Goal: Find specific page/section: Find specific page/section

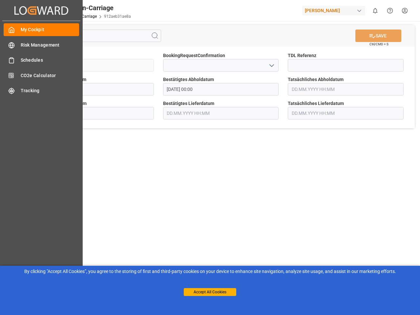
click at [210, 157] on main "SAVE Ctrl/CMD + S Sendung QKA25-011087 BookingRequestConfirmation TDL Referenz …" at bounding box center [221, 166] width 396 height 290
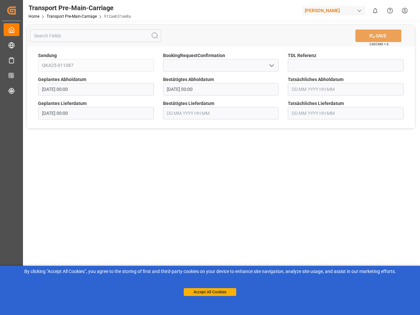
click at [16, 10] on icon "Created by potrace 1.15, written by [PERSON_NAME] [DATE]-[DATE]" at bounding box center [12, 10] width 10 height 10
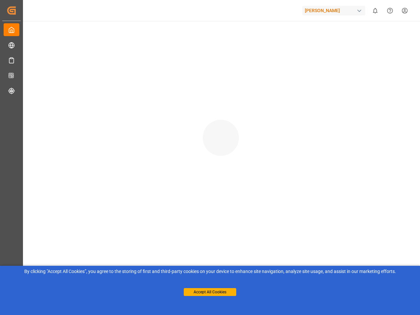
click at [335, 10] on div "[PERSON_NAME]" at bounding box center [333, 11] width 63 height 10
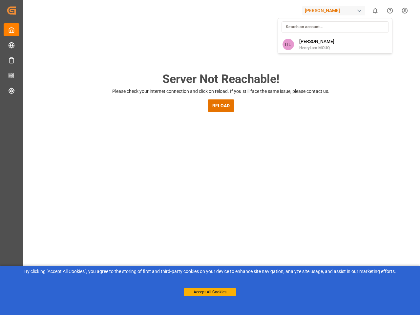
click at [375, 10] on html "Created by potrace 1.15, written by [PERSON_NAME] [DATE]-[DATE] Created by potr…" at bounding box center [210, 157] width 420 height 315
click at [390, 10] on icon "Help Center" at bounding box center [389, 10] width 7 height 7
click at [155, 36] on div "Server Not Reachable! Please check your internet connection and click on reload…" at bounding box center [221, 251] width 398 height 460
click at [378, 36] on div "Server Not Reachable! Please check your internet connection and click on reload…" at bounding box center [221, 251] width 398 height 460
click at [271, 65] on div "Server Not Reachable! Please check your internet connection and click on reload…" at bounding box center [221, 251] width 398 height 460
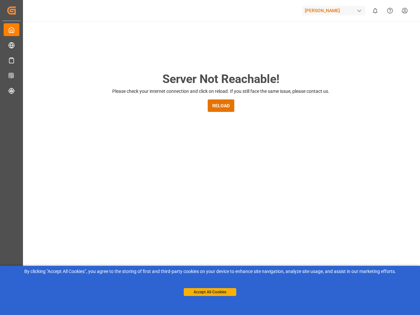
click at [210, 292] on button "Accept All Cookies" at bounding box center [210, 292] width 52 height 8
